Goal: Find specific page/section: Find specific page/section

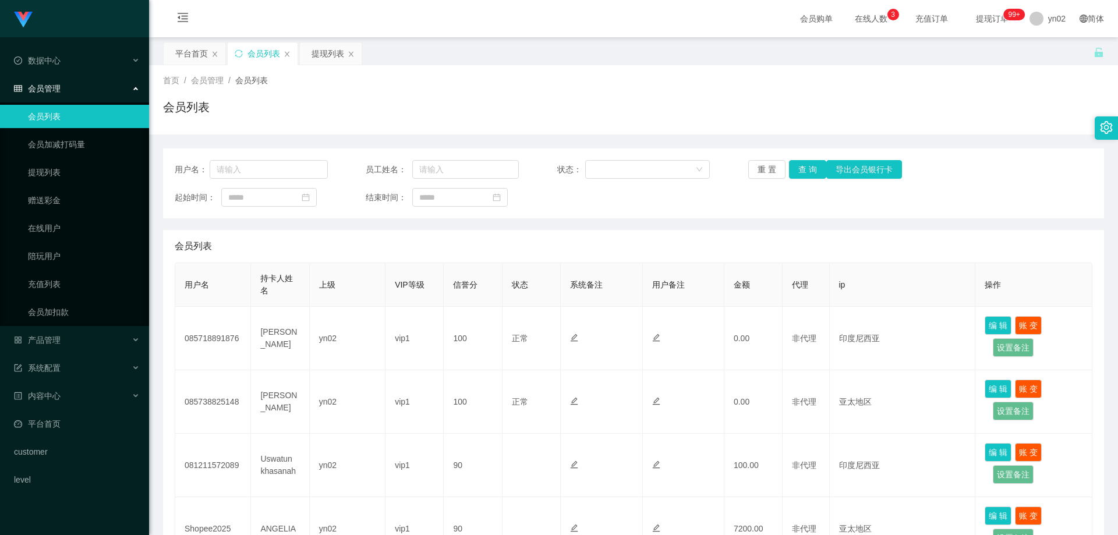
click at [55, 115] on link "会员列表" at bounding box center [84, 116] width 112 height 23
